Goal: Transaction & Acquisition: Book appointment/travel/reservation

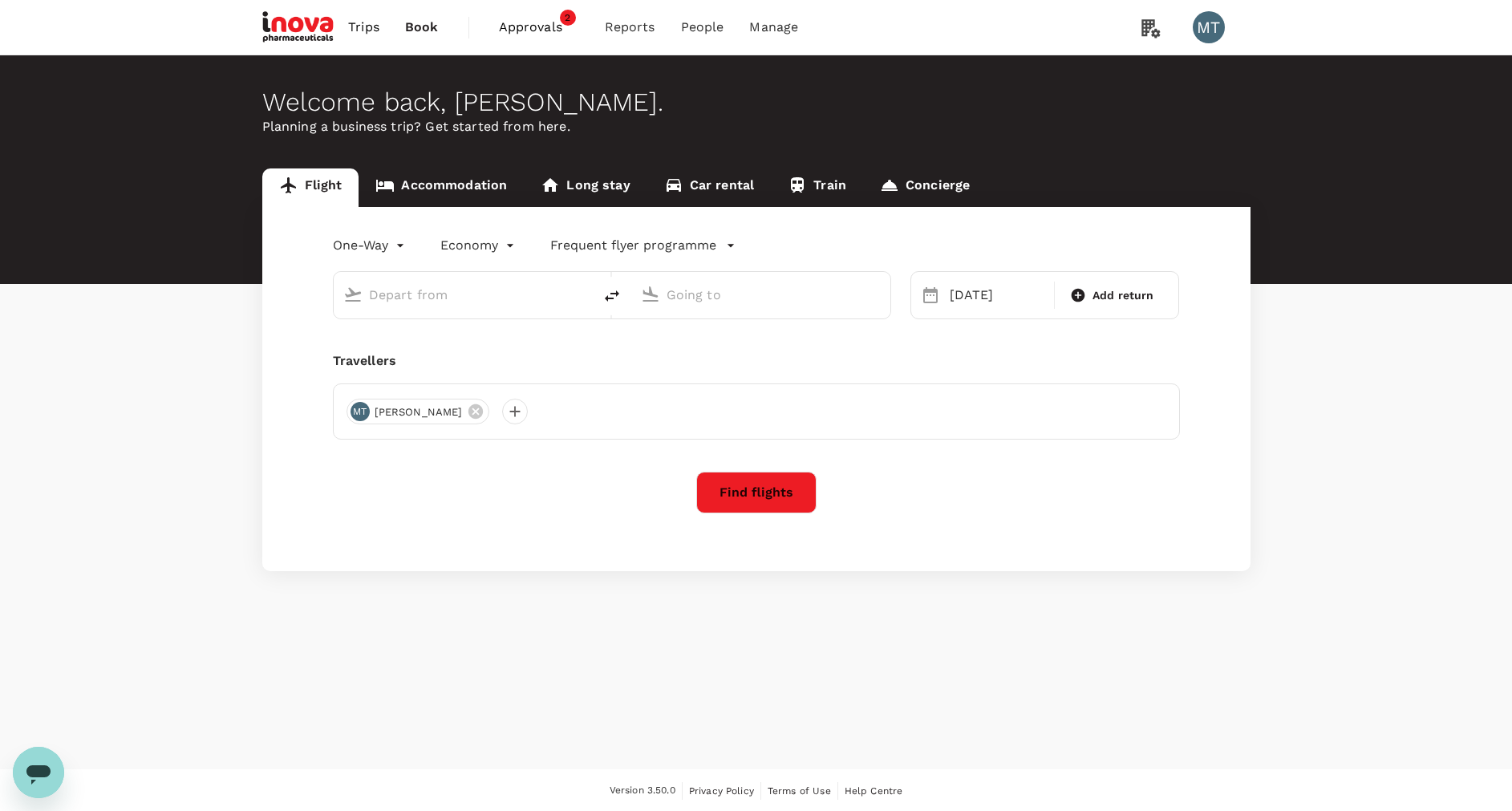
type input "[GEOGRAPHIC_DATA] Intl (KNO)"
type input "Soekarno-Hatta Intl (CGK)"
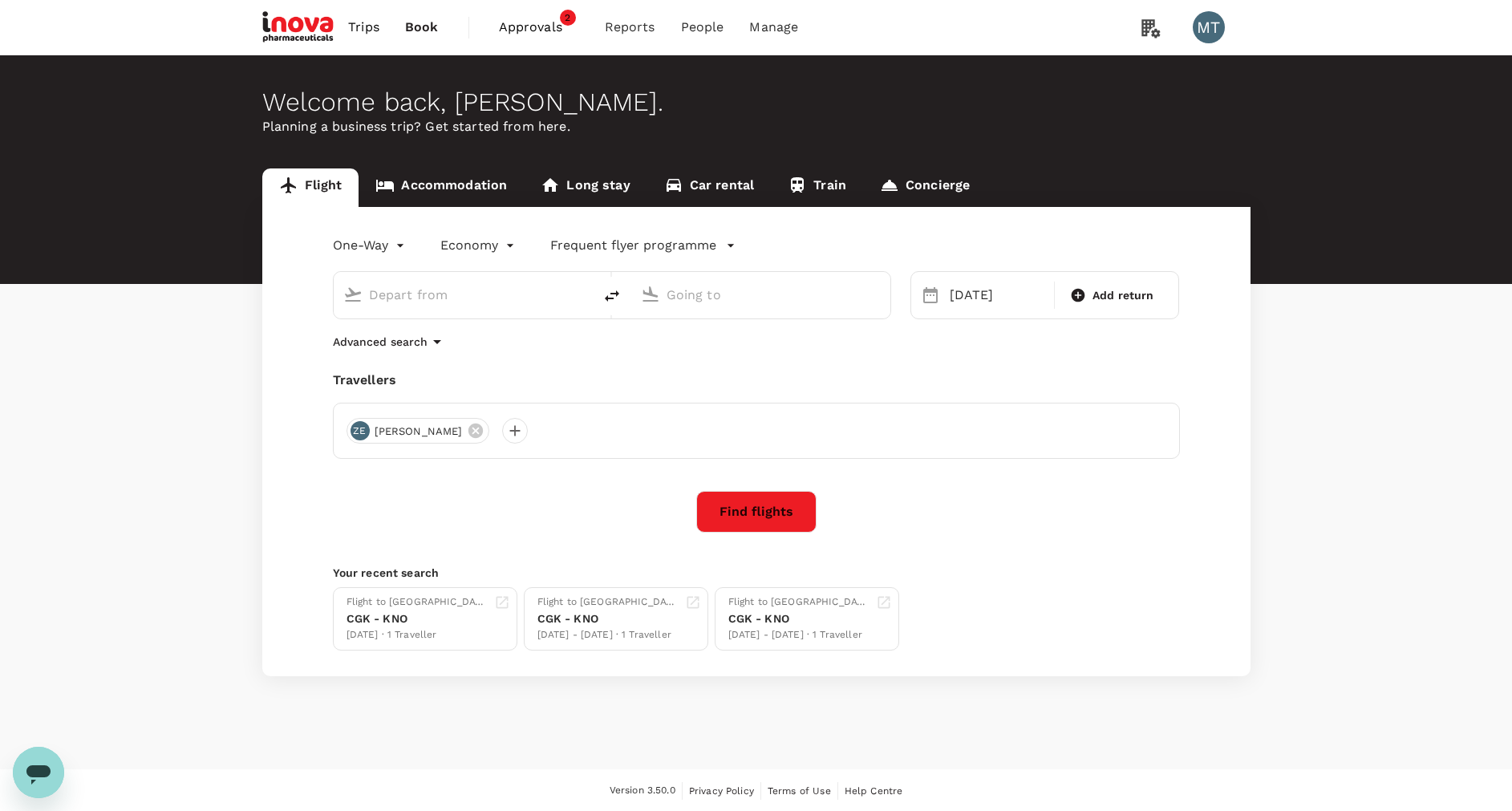
type input "[GEOGRAPHIC_DATA] Intl (KNO)"
type input "Soekarno-Hatta Intl (CGK)"
click at [614, 289] on icon "delete" at bounding box center [612, 296] width 19 height 19
type input "Soekarno-Hatta Intl (CGK)"
type input "[GEOGRAPHIC_DATA] Intl (KNO)"
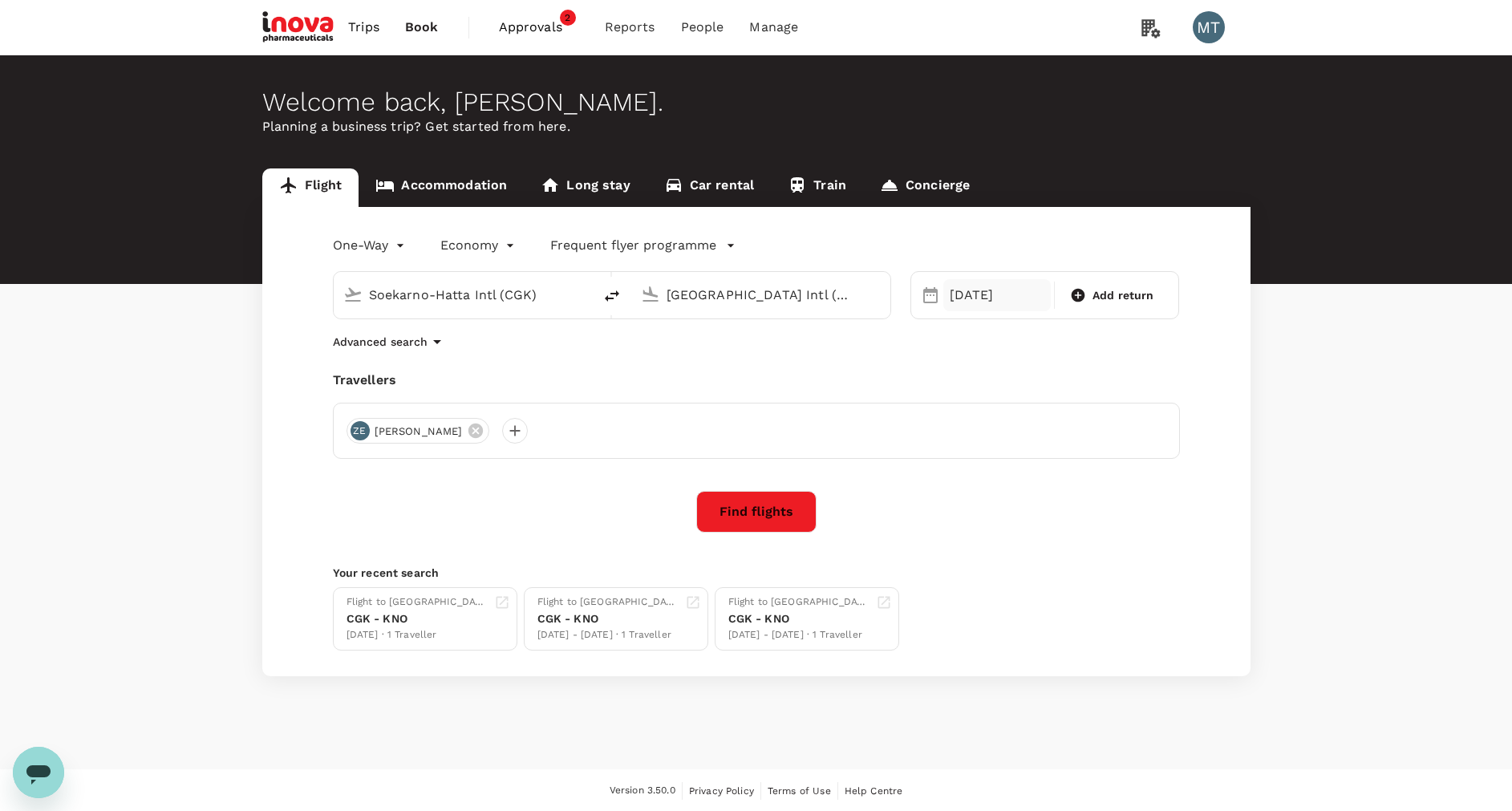
click at [951, 301] on div "[DATE]" at bounding box center [997, 296] width 108 height 32
click at [1013, 527] on div "26" at bounding box center [1005, 525] width 30 height 30
click at [502, 430] on div at bounding box center [515, 431] width 25 height 25
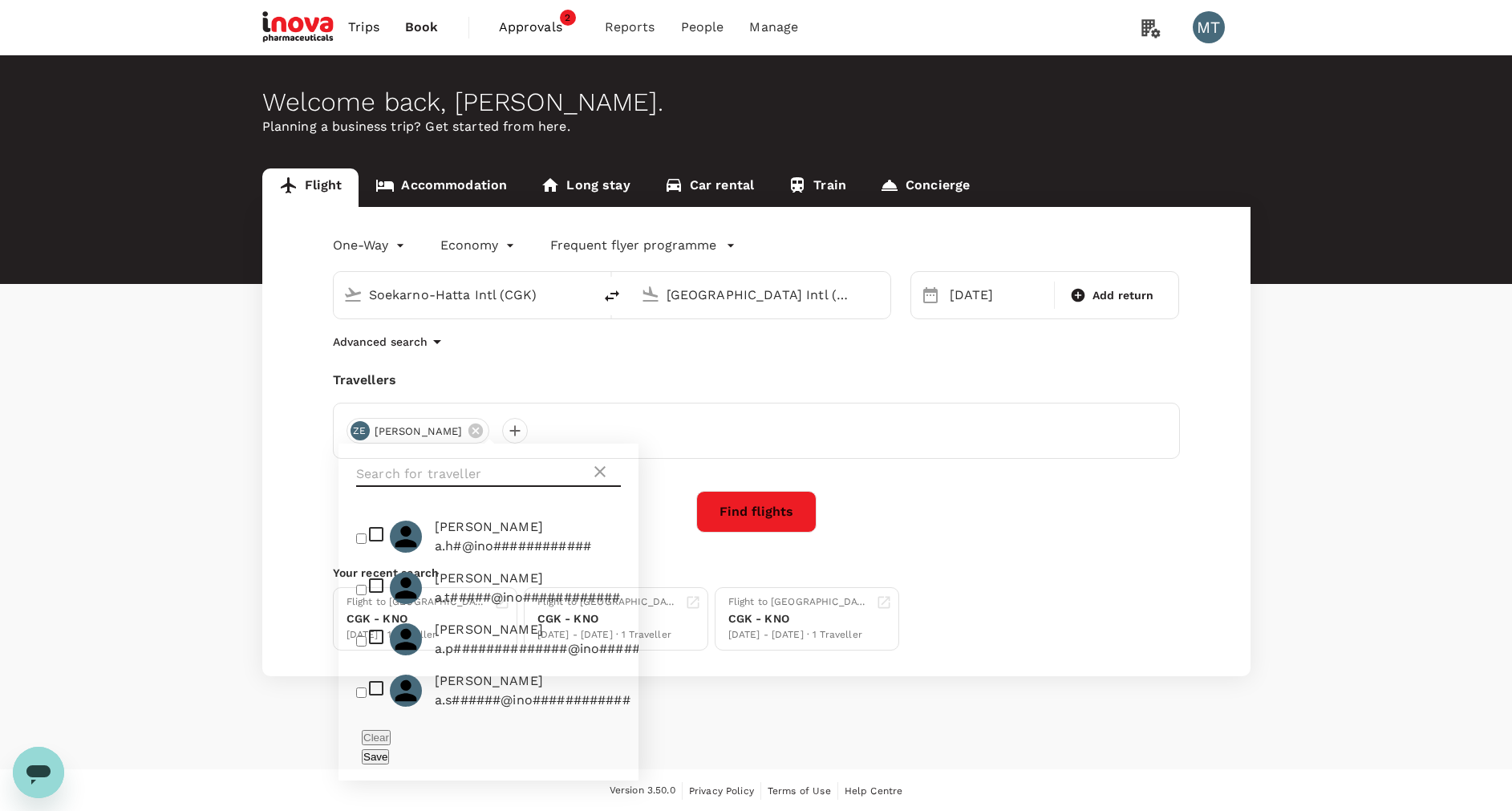
click at [478, 463] on input "text" at bounding box center [473, 473] width 234 height 25
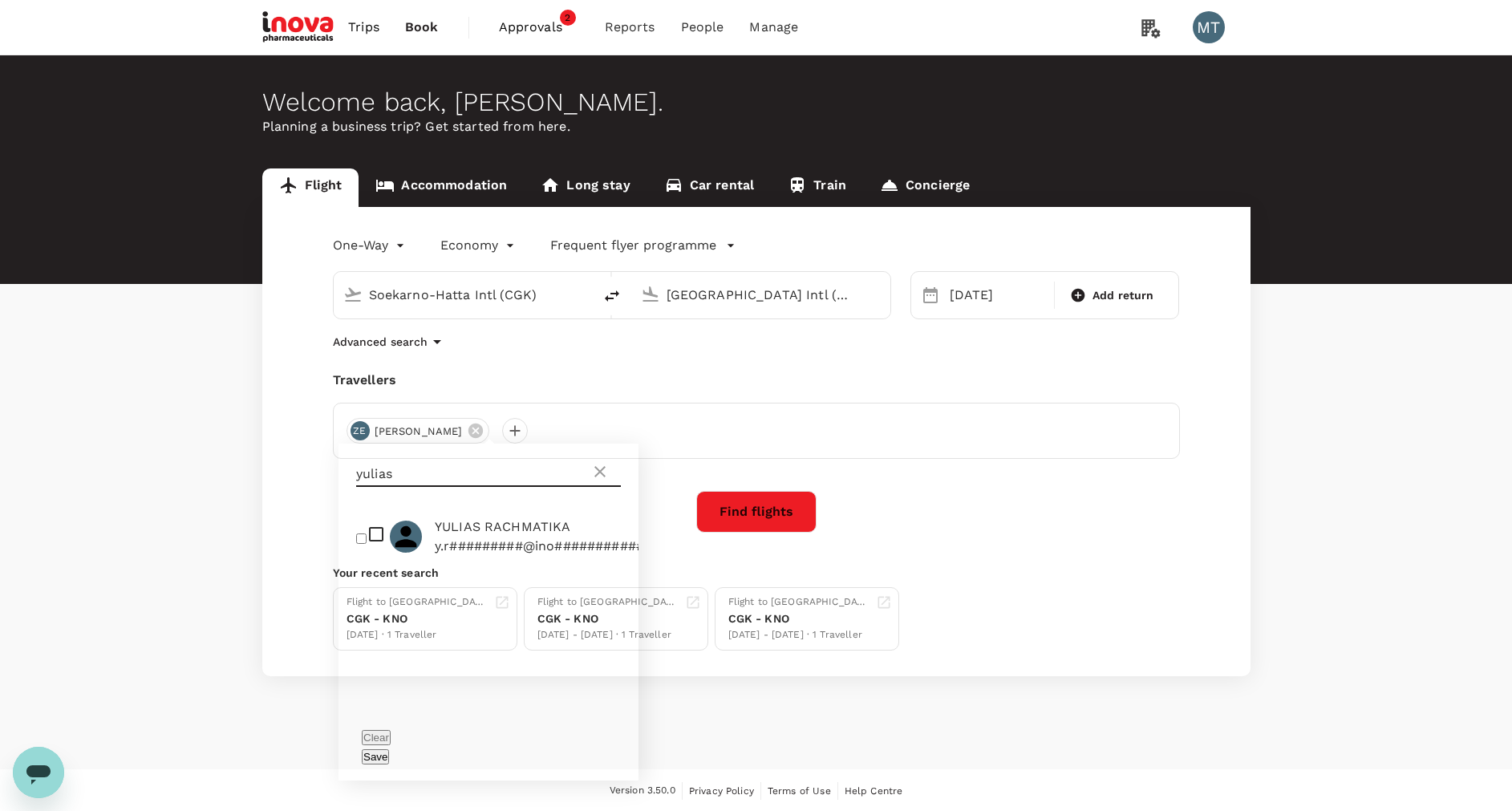
type input "yulias"
click at [366, 542] on input "checkbox" at bounding box center [361, 538] width 10 height 10
checkbox input "true"
click at [761, 512] on button "Find flights" at bounding box center [756, 512] width 120 height 42
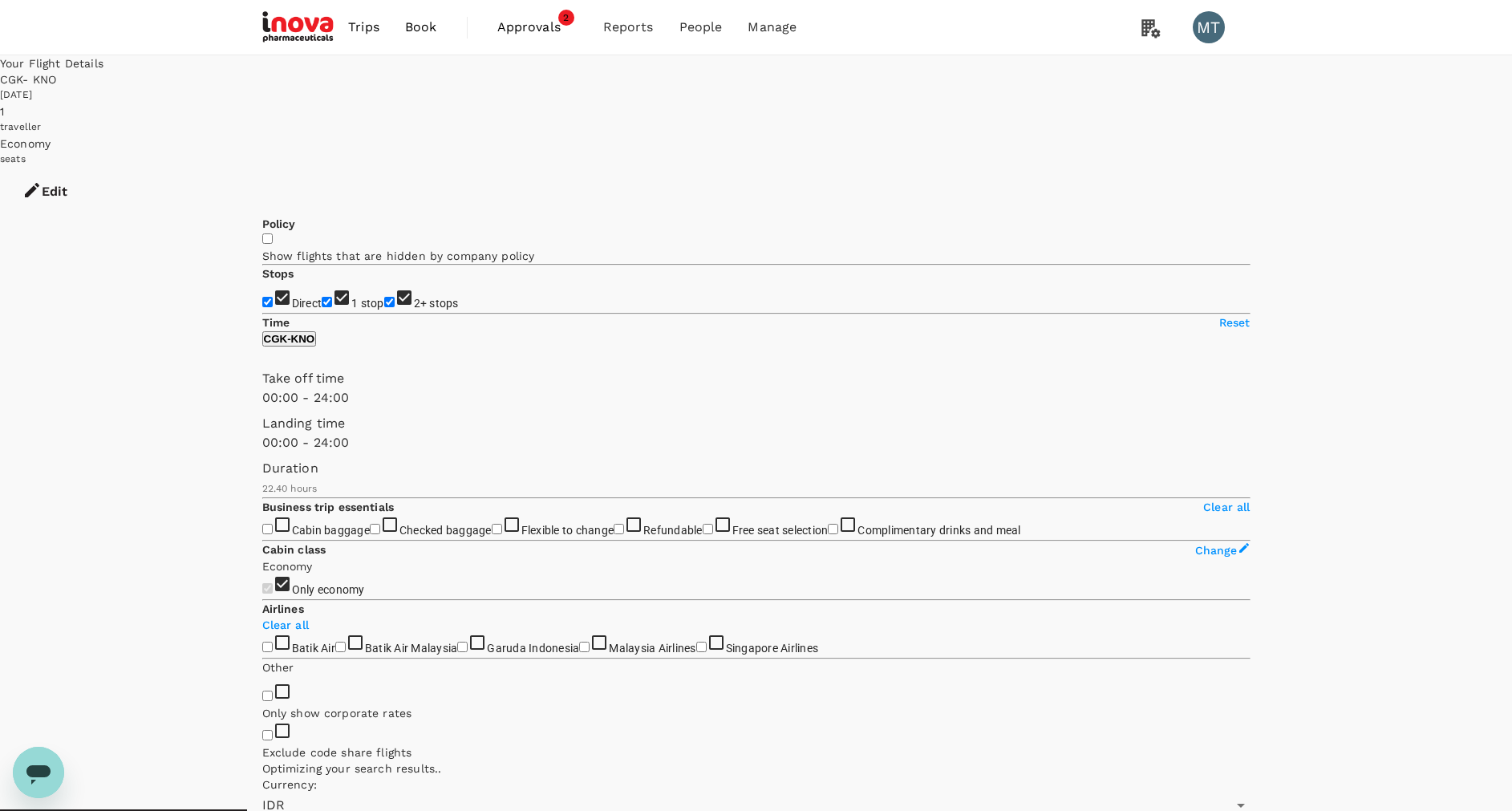
type input "1420"
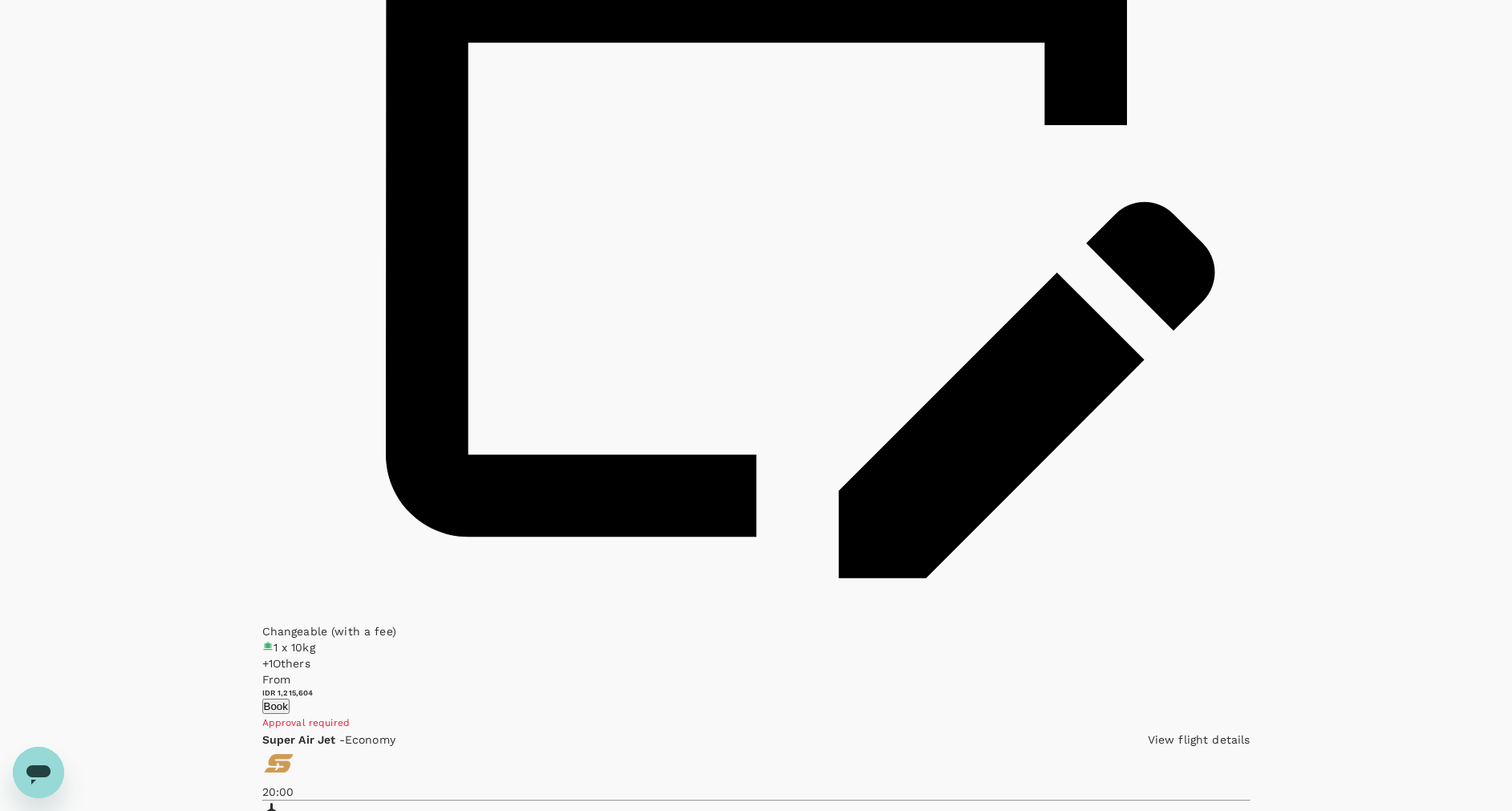
scroll to position [2497, 0]
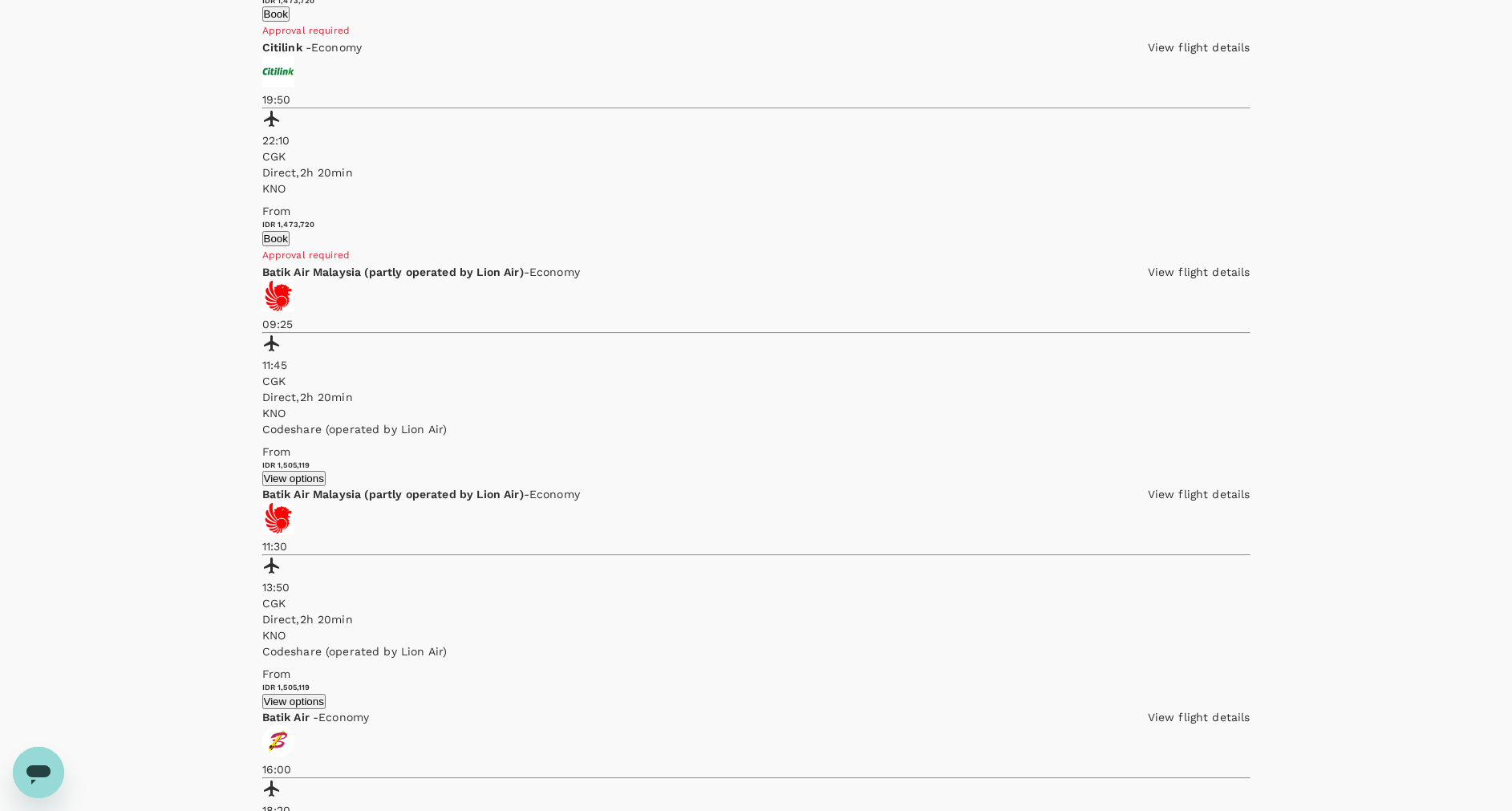
scroll to position [2446, 0]
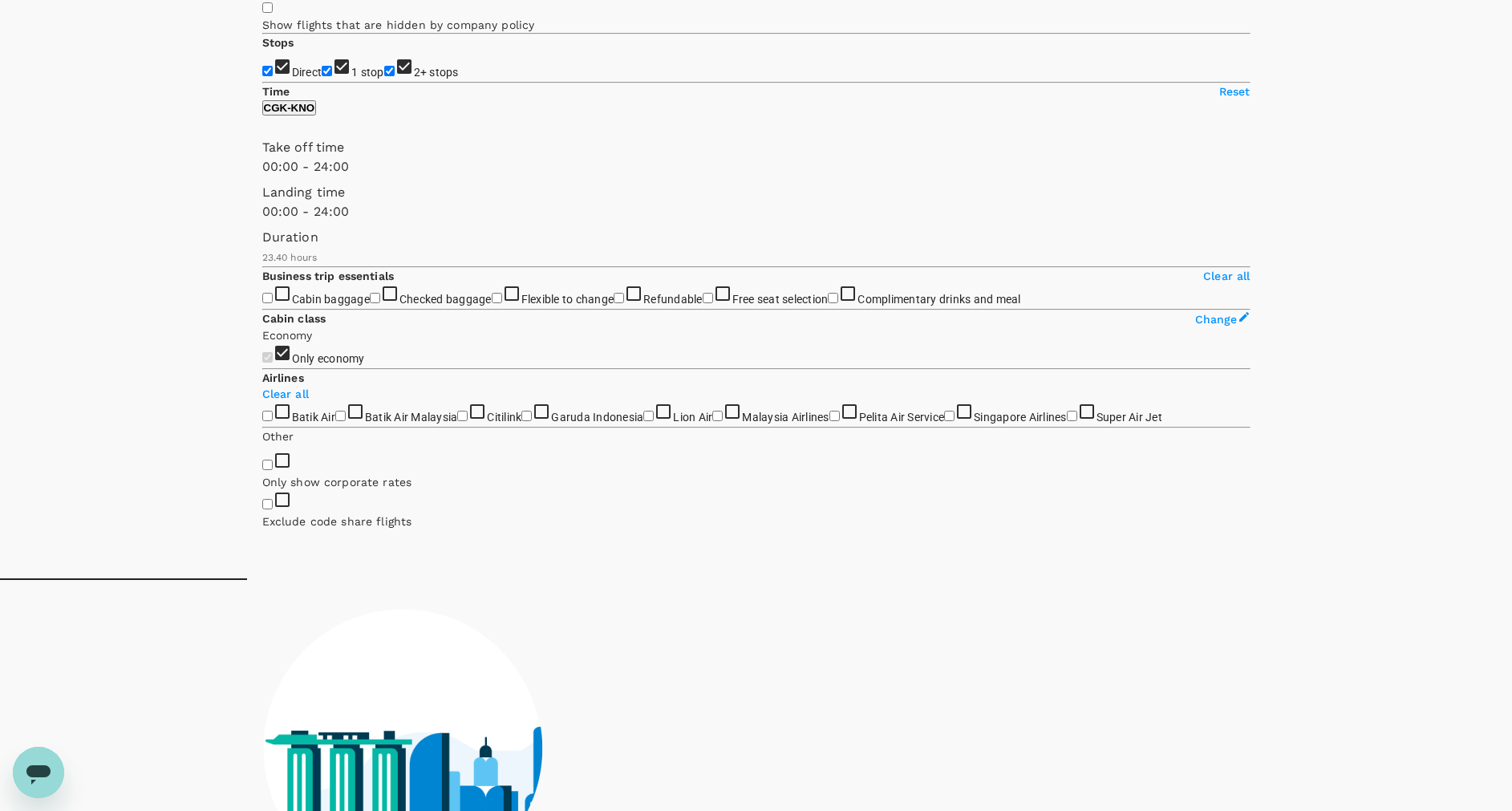
scroll to position [0, 0]
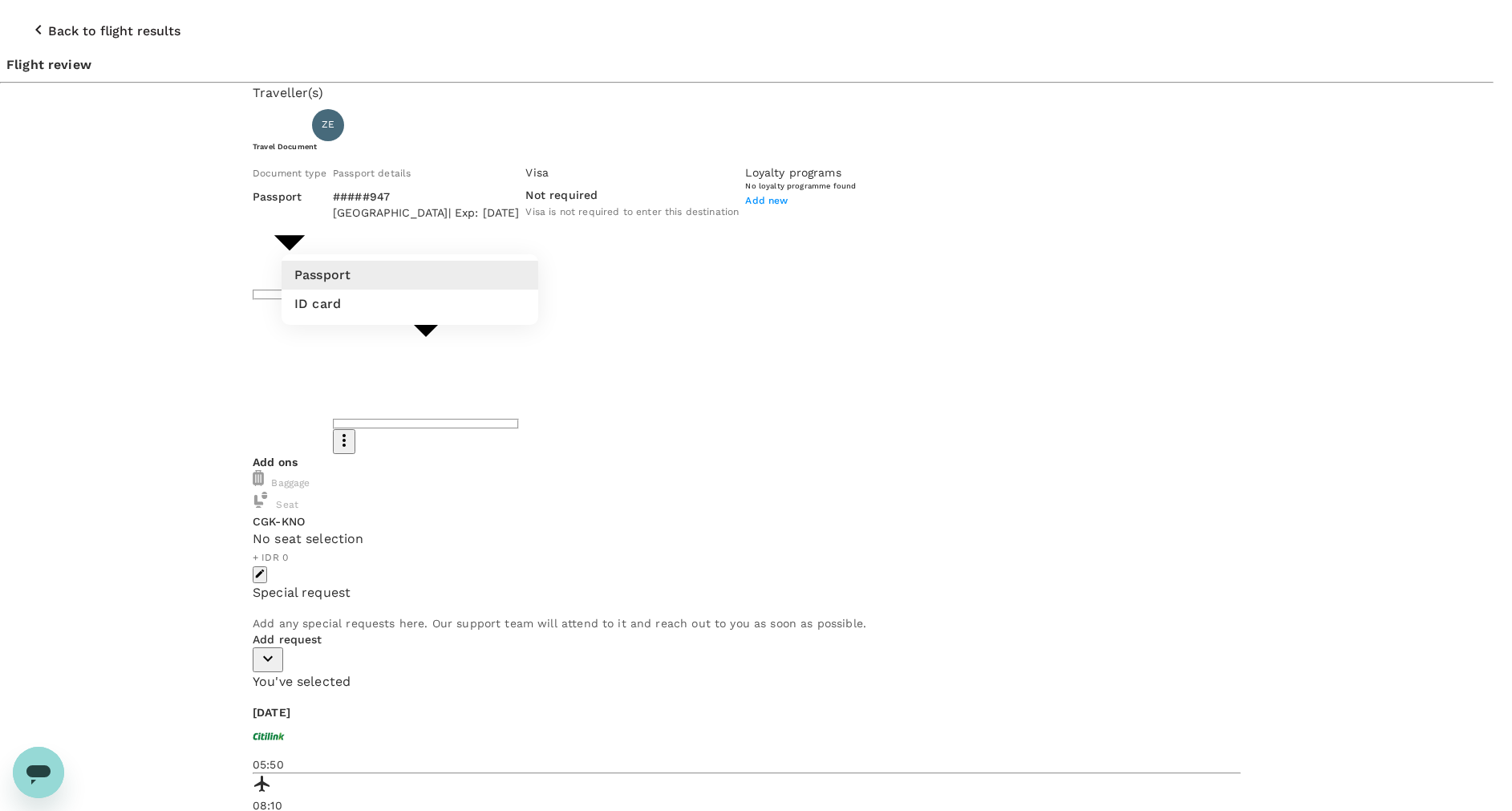
click at [524, 229] on body "Back to flight results Flight review Traveller(s) Traveller 1 : ZE ZIA ERKASA T…" at bounding box center [756, 507] width 1512 height 1014
click at [479, 305] on li "ID card" at bounding box center [410, 304] width 257 height 29
type input "Id card"
